Goal: Navigation & Orientation: Find specific page/section

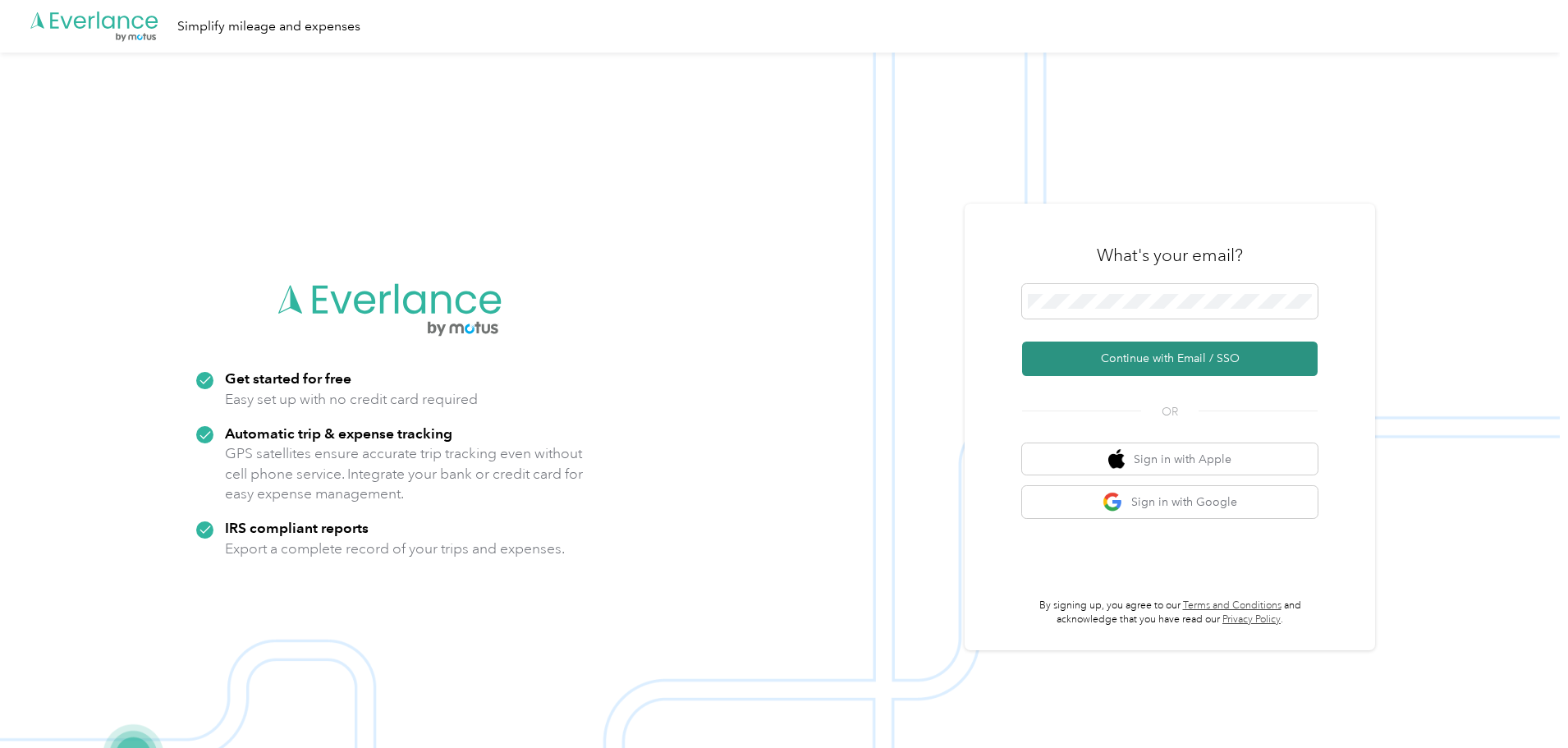
click at [1195, 355] on button "Continue with Email / SSO" at bounding box center [1169, 359] width 296 height 35
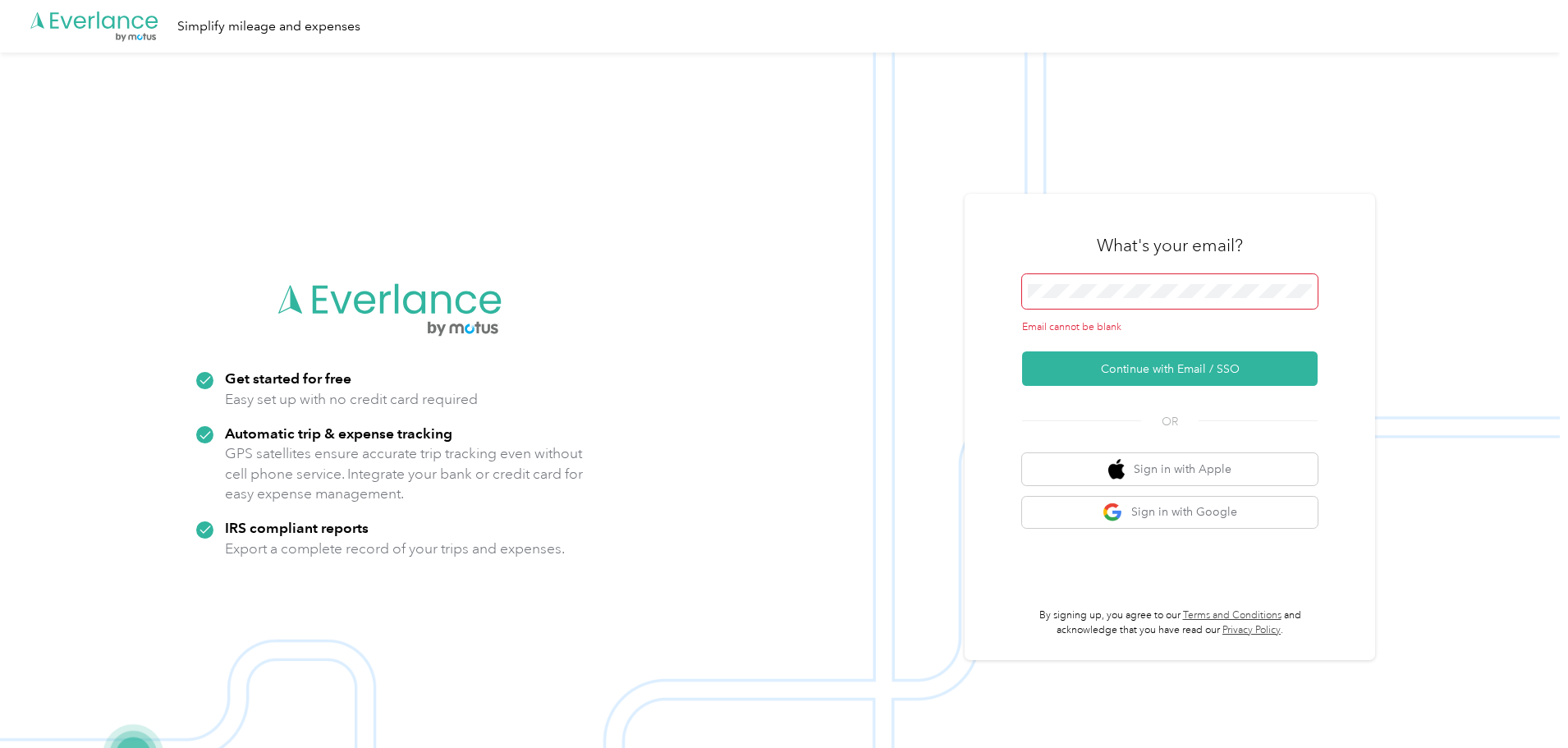
click at [1130, 300] on span at bounding box center [1169, 292] width 296 height 35
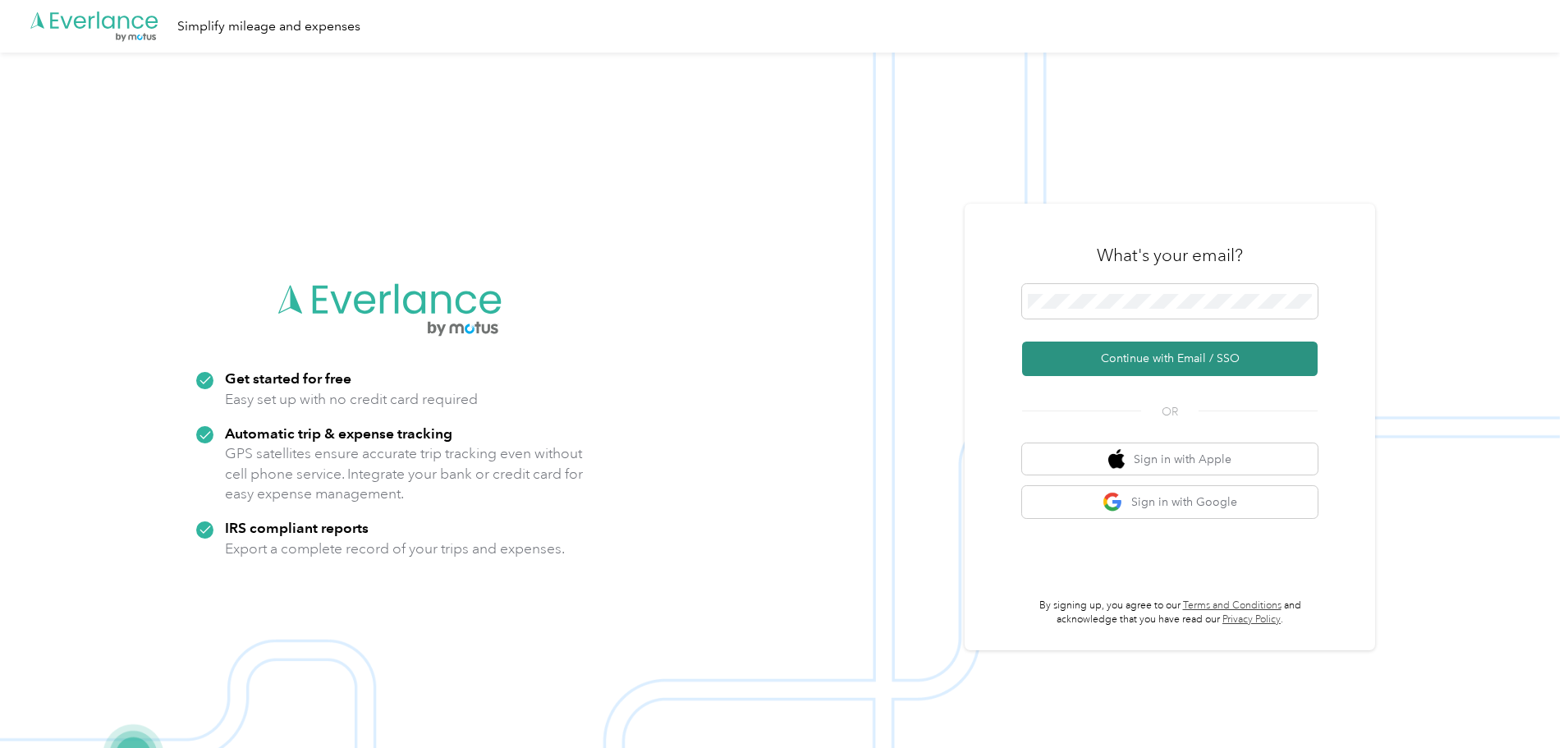
click at [1132, 359] on button "Continue with Email / SSO" at bounding box center [1169, 359] width 296 height 35
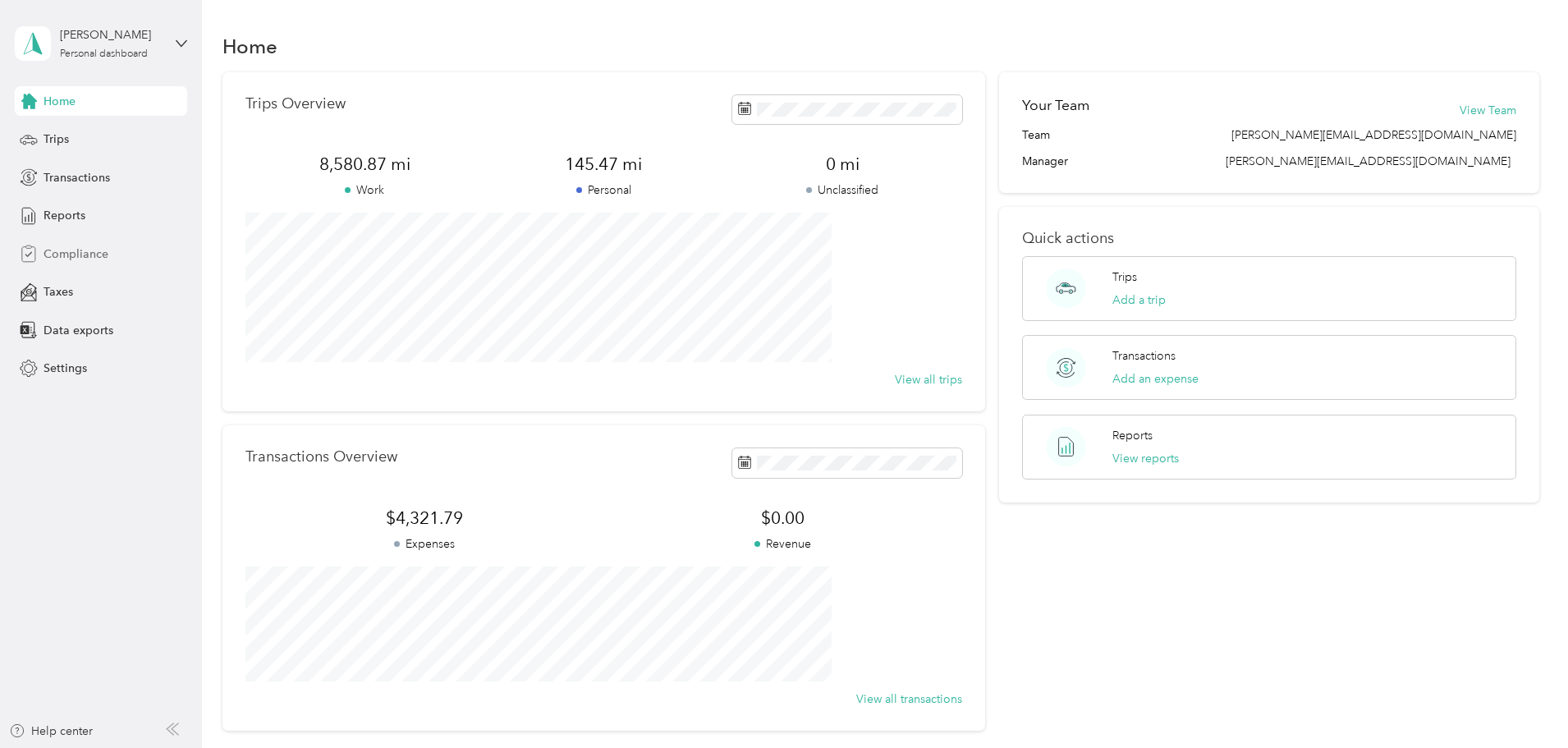
click at [57, 252] on span "Compliance" at bounding box center [76, 254] width 65 height 17
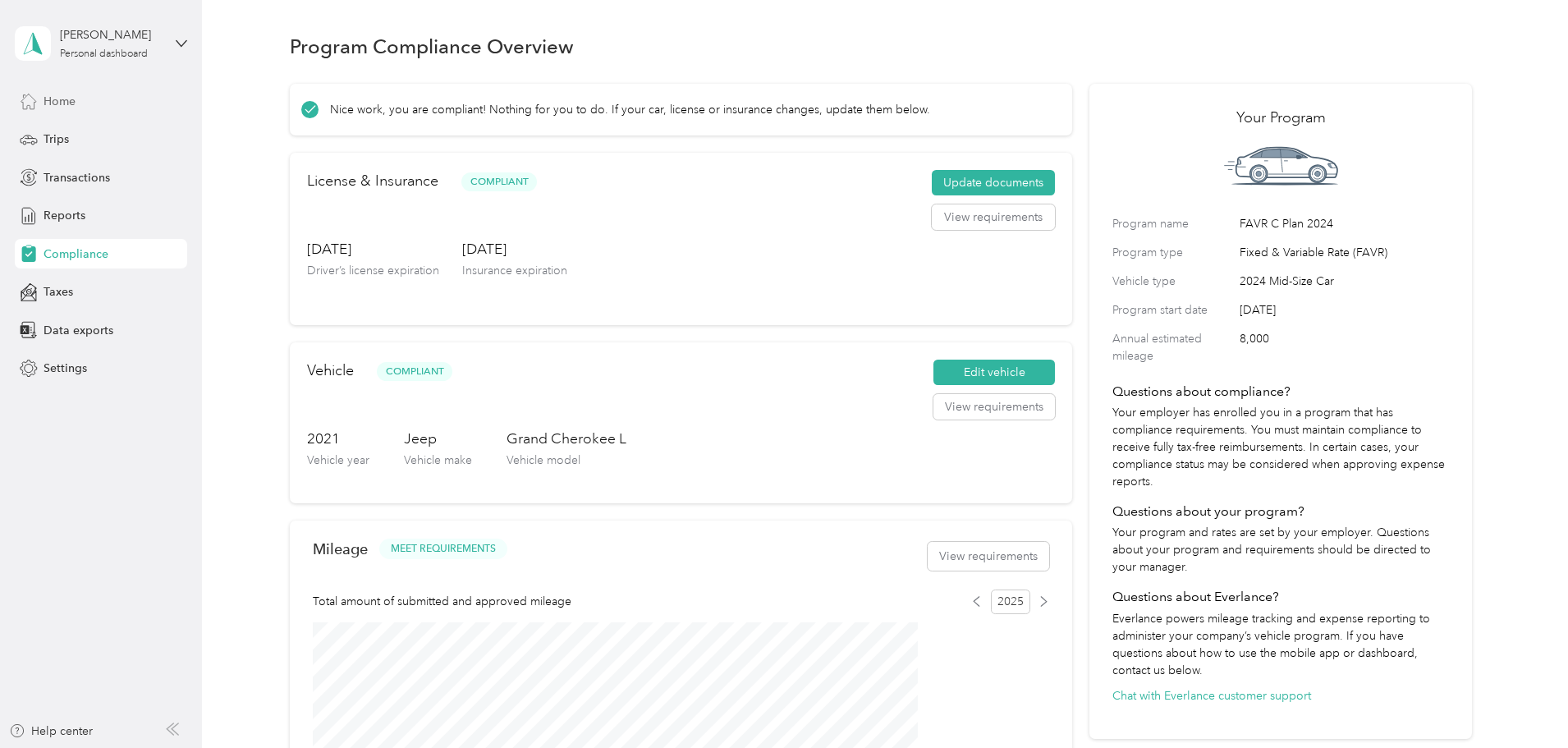
click at [84, 96] on div "Home" at bounding box center [100, 100] width 173 height 30
